Goal: Check status

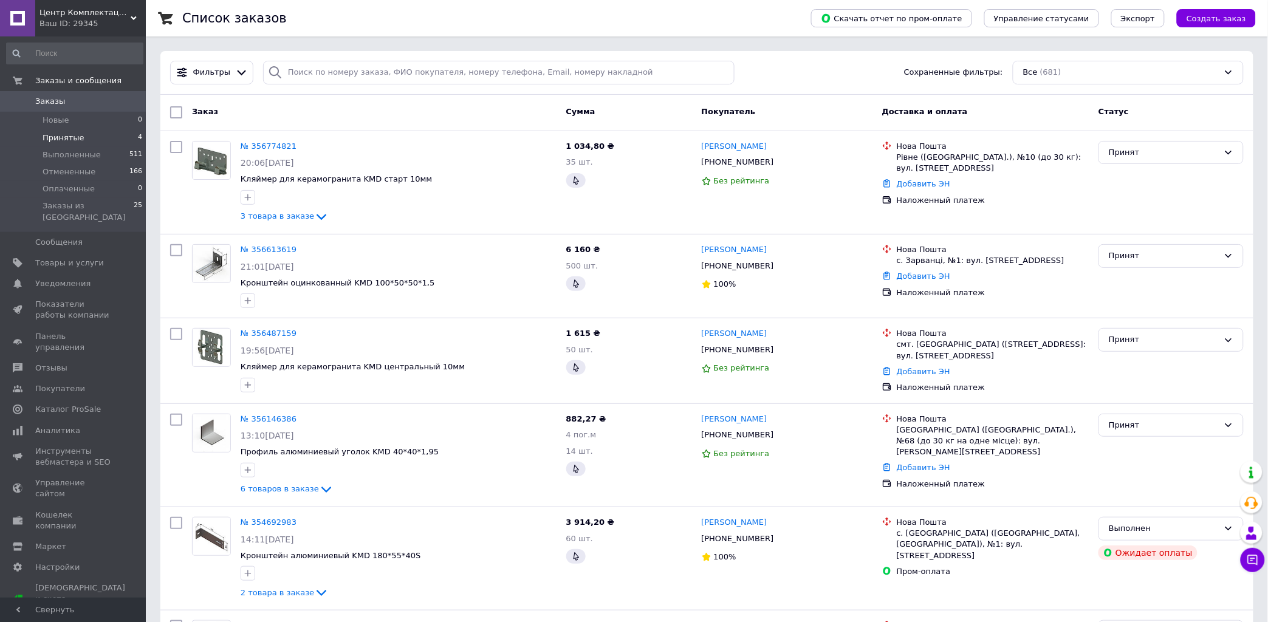
click at [49, 135] on span "Принятые" at bounding box center [64, 137] width 42 height 11
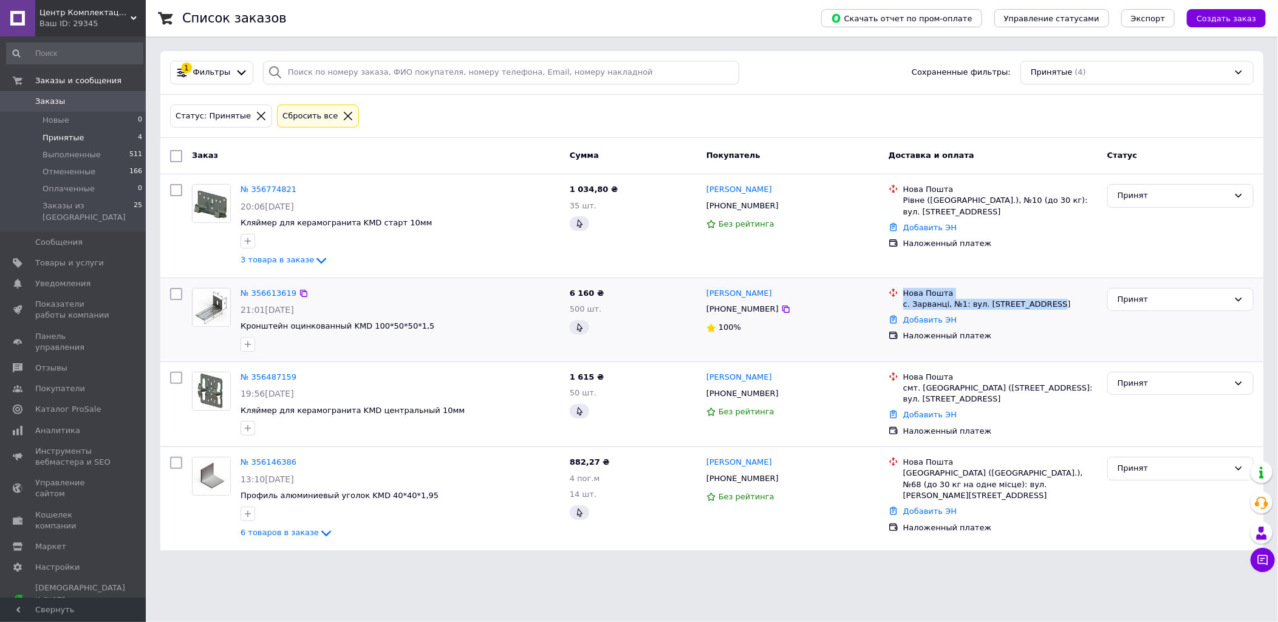
drag, startPoint x: 1044, startPoint y: 308, endPoint x: 897, endPoint y: 290, distance: 147.5
click at [897, 290] on div "Нова Пошта с. Зарванці, №1: вул. [STREET_ADDRESS]" at bounding box center [993, 299] width 214 height 22
copy div "Нова Пошта с. Зарванці, №1: вул. [STREET_ADDRESS]"
drag, startPoint x: 763, startPoint y: 314, endPoint x: 707, endPoint y: 289, distance: 62.0
click at [707, 289] on div "[PERSON_NAME] [PHONE_NUMBER] 100%" at bounding box center [793, 320] width 182 height 74
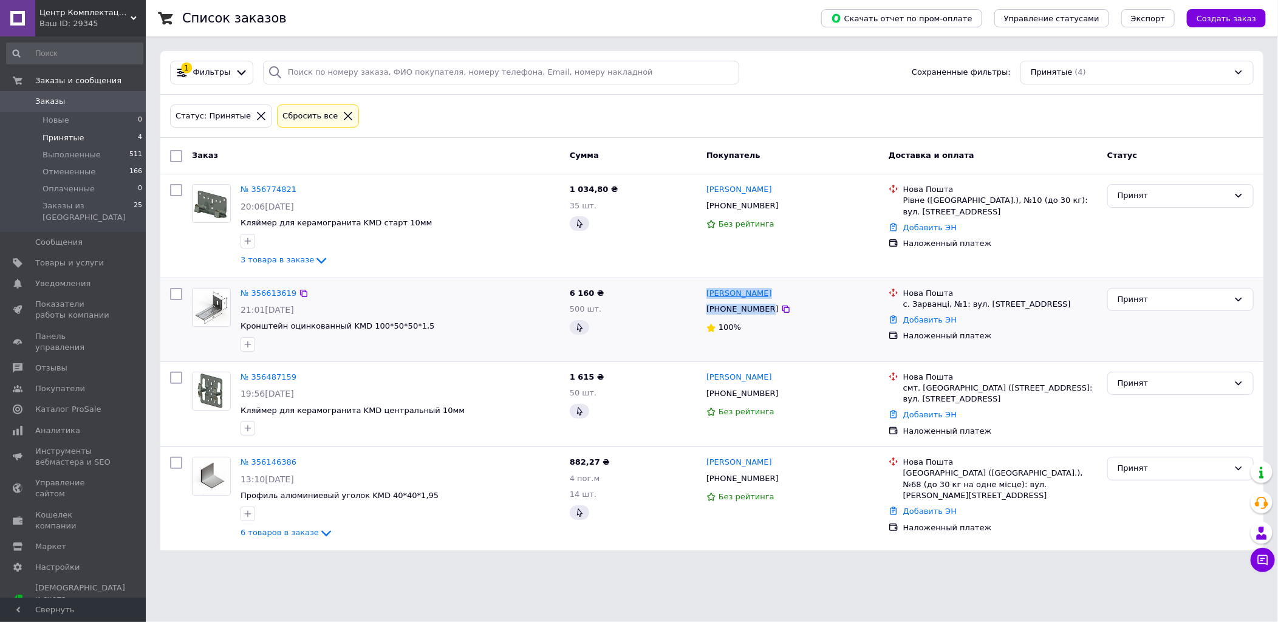
copy div "[PERSON_NAME] [PHONE_NUMBER]"
